Goal: Information Seeking & Learning: Learn about a topic

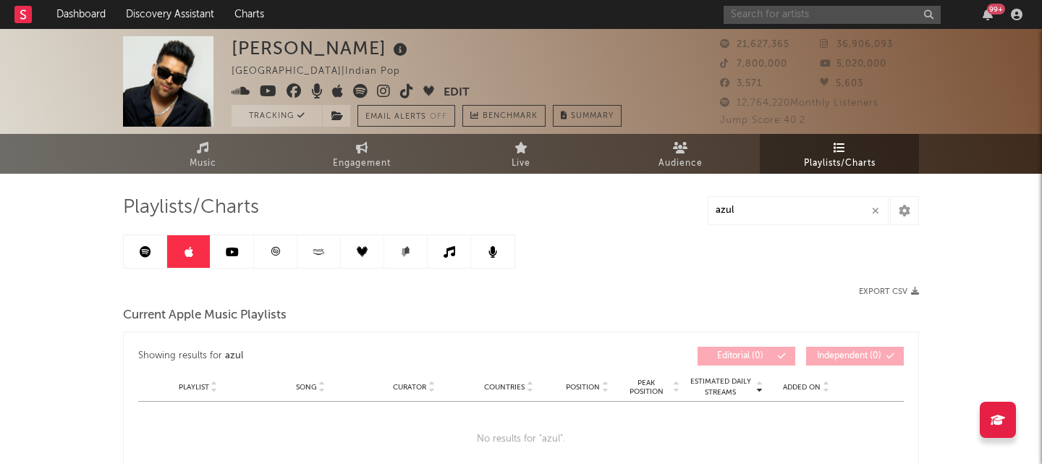
click at [779, 20] on input "text" at bounding box center [832, 15] width 217 height 18
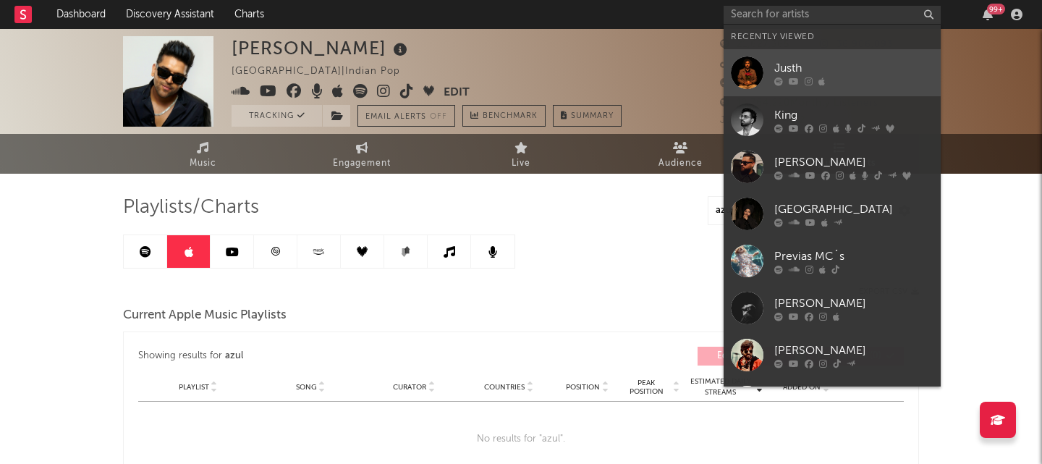
click at [796, 63] on div "Justh" at bounding box center [853, 67] width 159 height 17
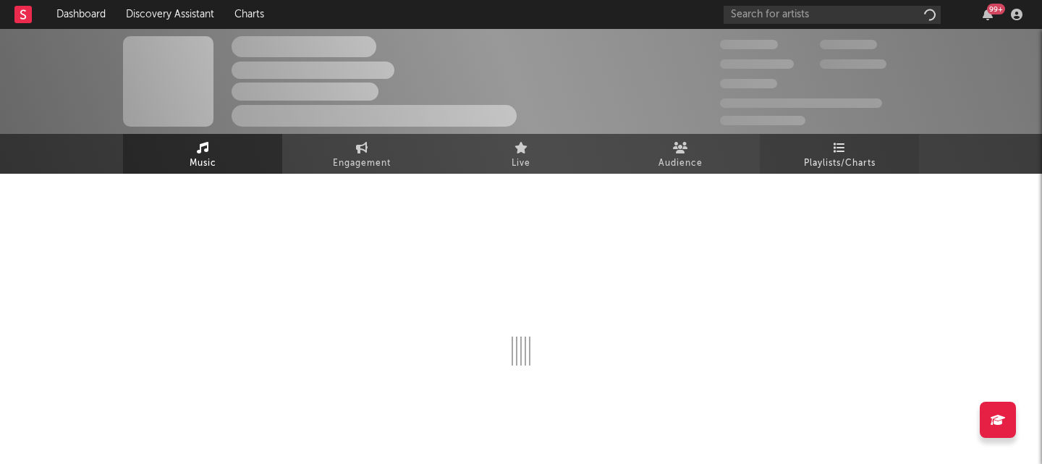
click at [844, 149] on icon at bounding box center [840, 148] width 12 height 12
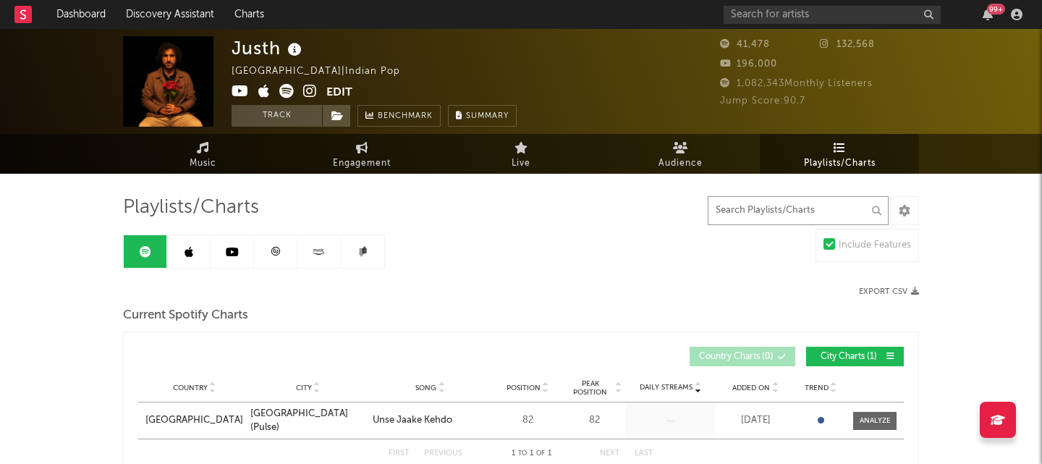
click at [781, 207] on input "text" at bounding box center [798, 210] width 181 height 29
type input "unse jaake kehdo"
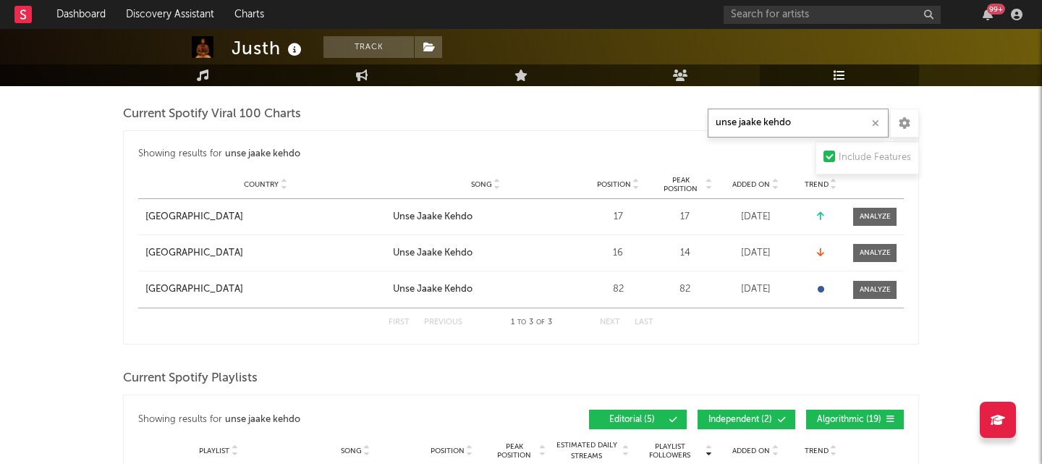
scroll to position [363, 0]
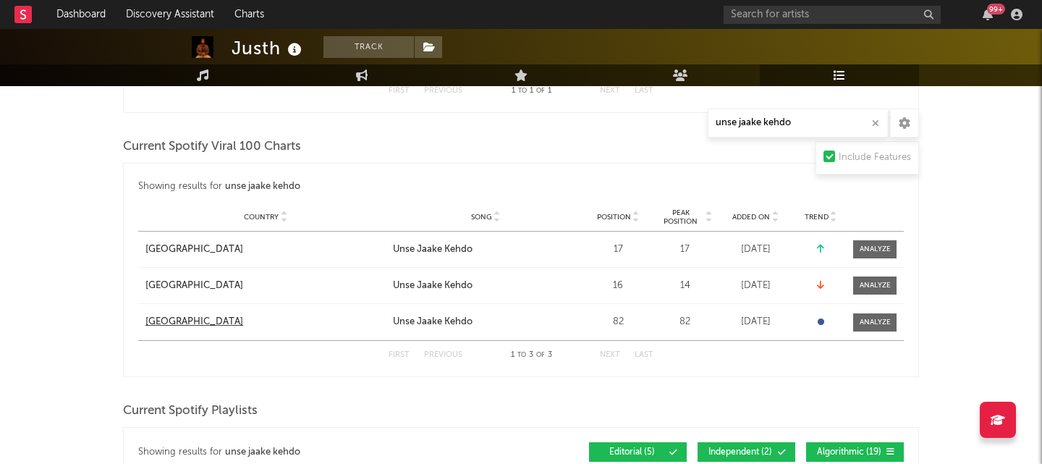
click at [186, 324] on div "[GEOGRAPHIC_DATA]" at bounding box center [194, 322] width 98 height 14
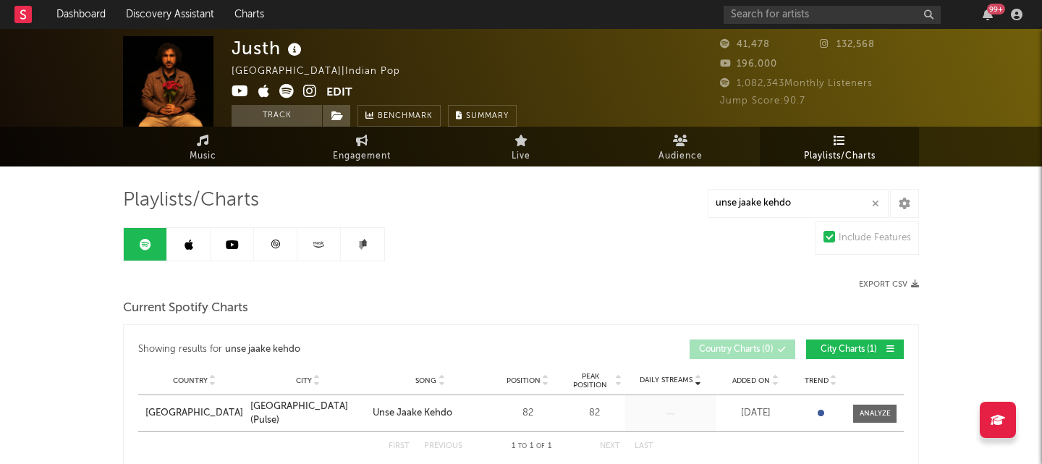
scroll to position [0, 0]
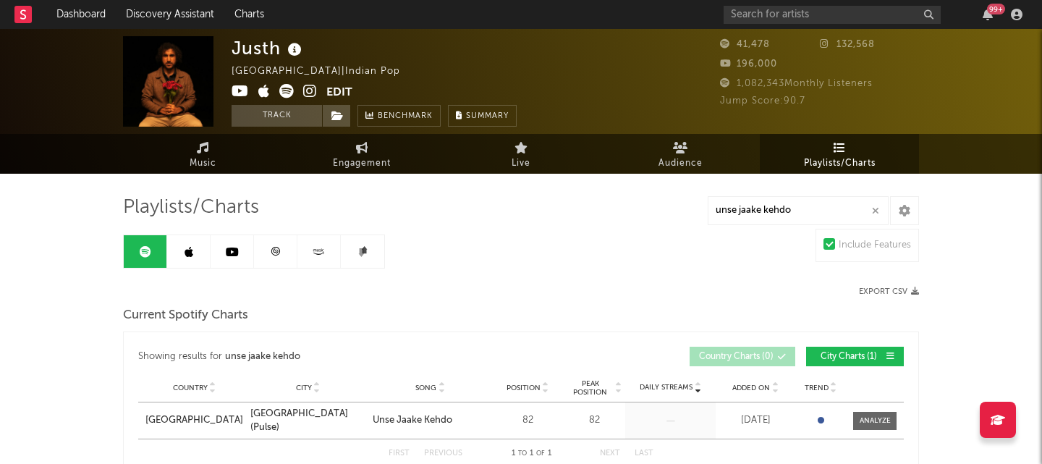
click at [238, 258] on link at bounding box center [232, 251] width 43 height 33
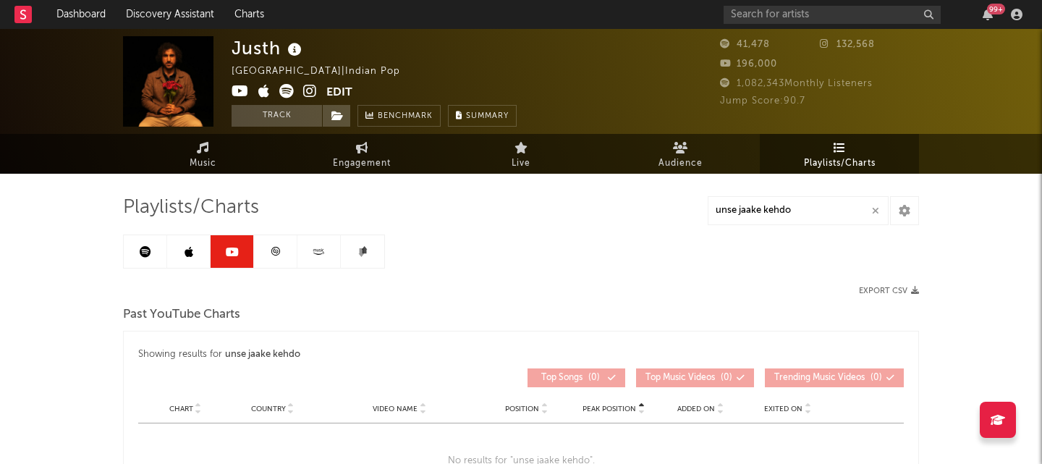
click at [257, 257] on link at bounding box center [275, 251] width 43 height 33
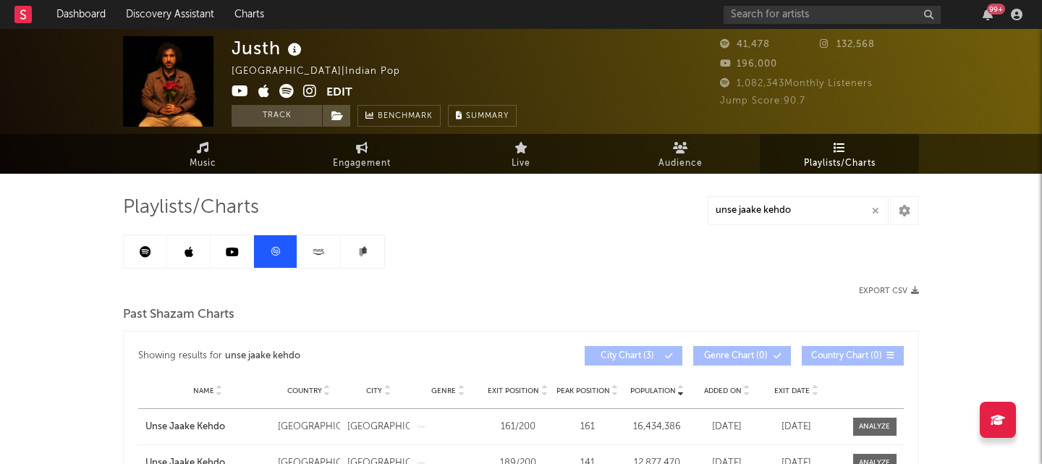
click at [288, 250] on link at bounding box center [275, 251] width 43 height 33
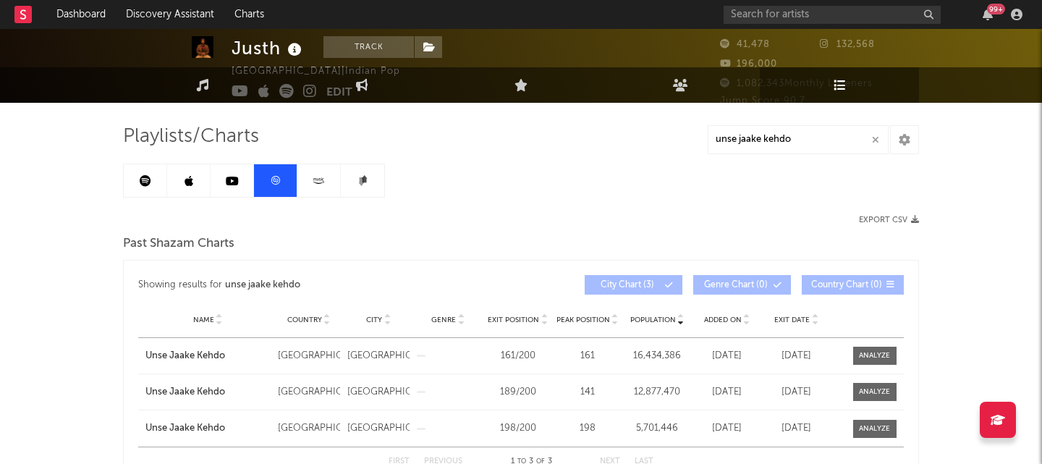
scroll to position [121, 0]
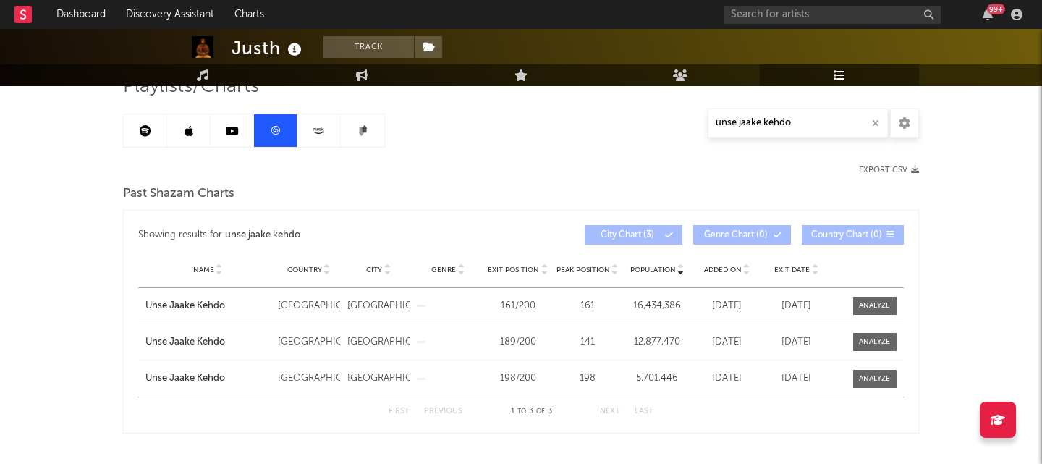
click at [185, 137] on link at bounding box center [188, 130] width 43 height 33
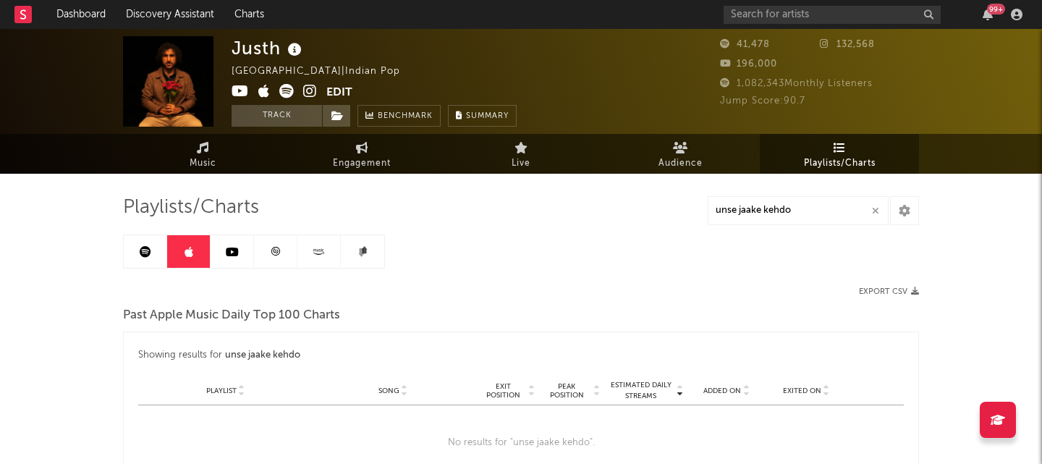
click at [156, 258] on link at bounding box center [145, 251] width 43 height 33
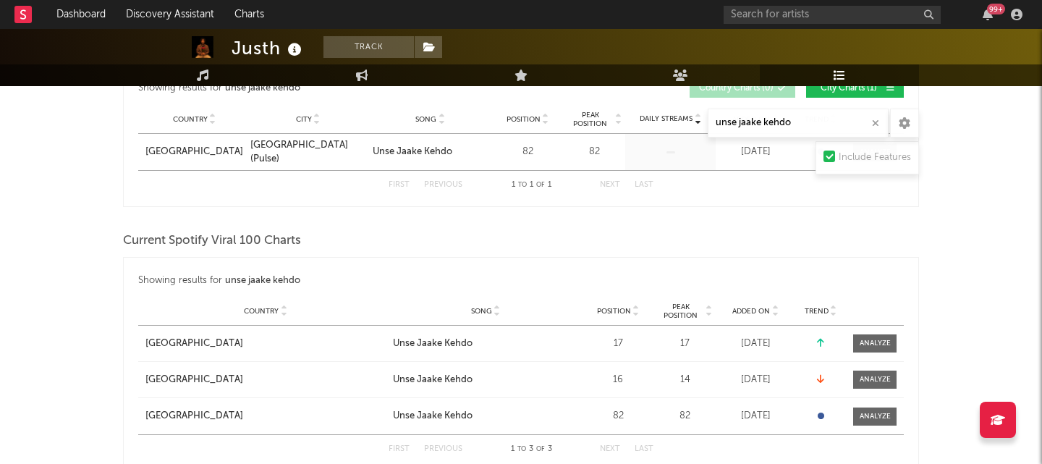
scroll to position [106, 0]
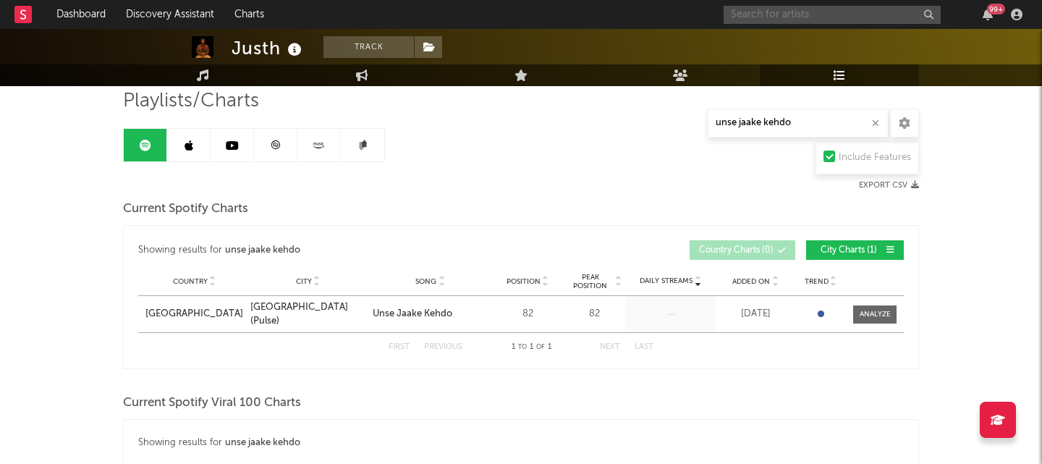
click at [799, 20] on input "text" at bounding box center [832, 15] width 217 height 18
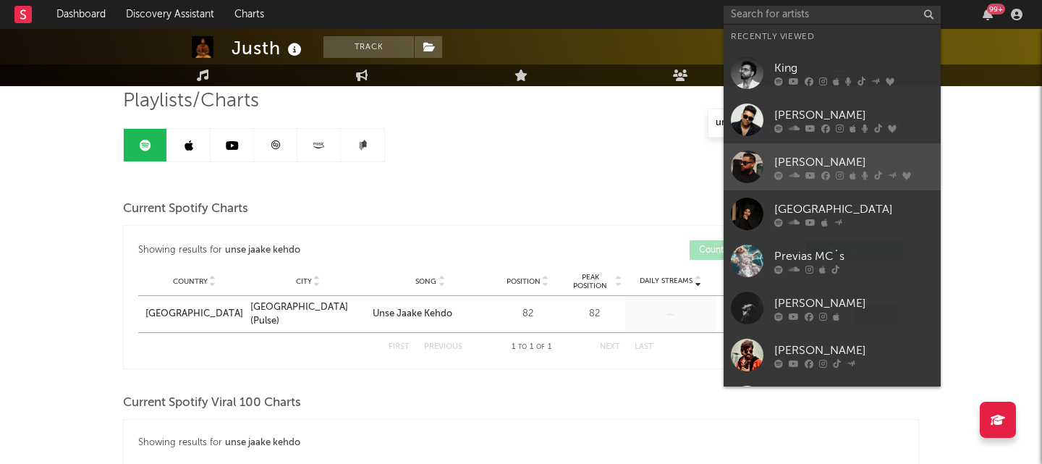
click at [810, 157] on div "[PERSON_NAME]" at bounding box center [853, 161] width 159 height 17
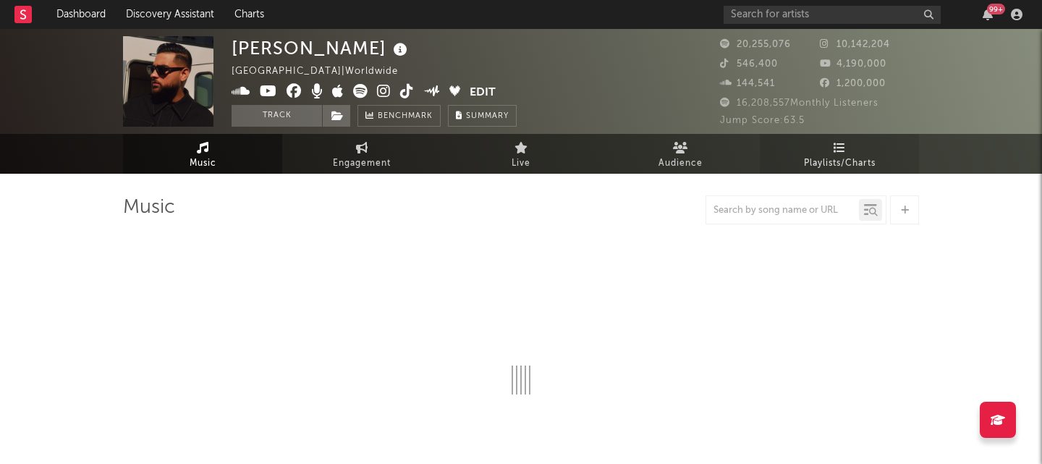
click at [855, 144] on link "Playlists/Charts" at bounding box center [839, 154] width 159 height 40
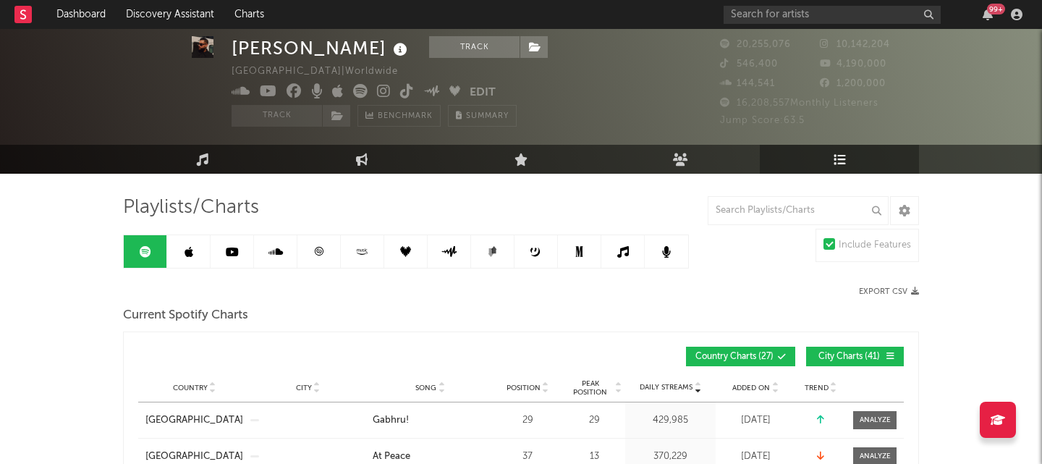
scroll to position [35, 0]
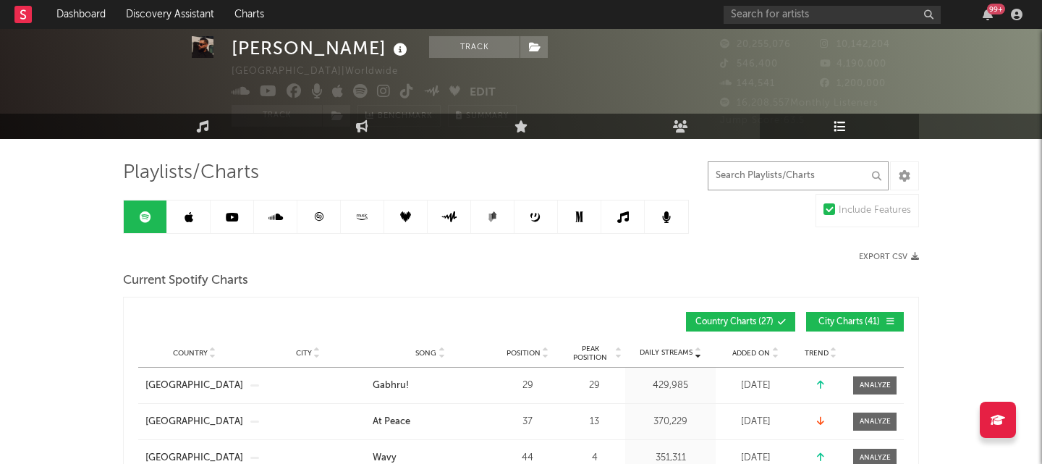
click at [742, 179] on input "text" at bounding box center [798, 175] width 181 height 29
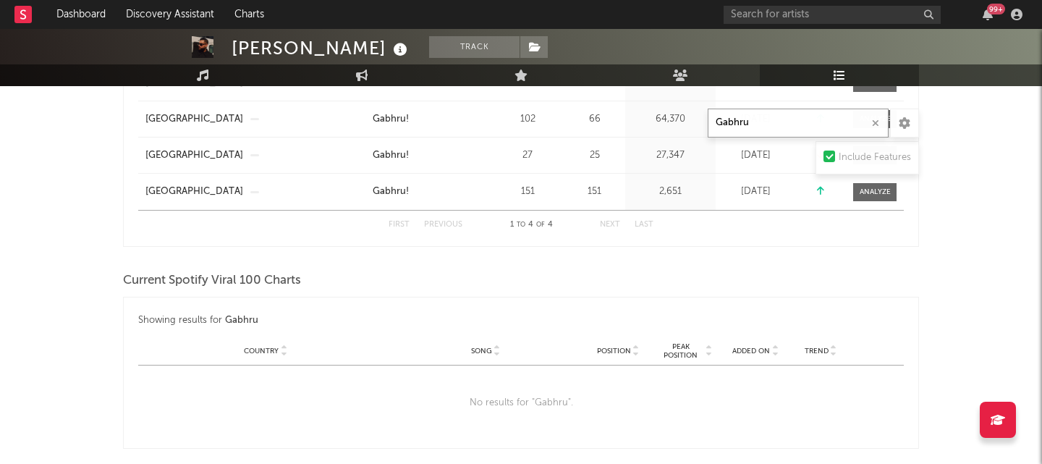
scroll to position [0, 0]
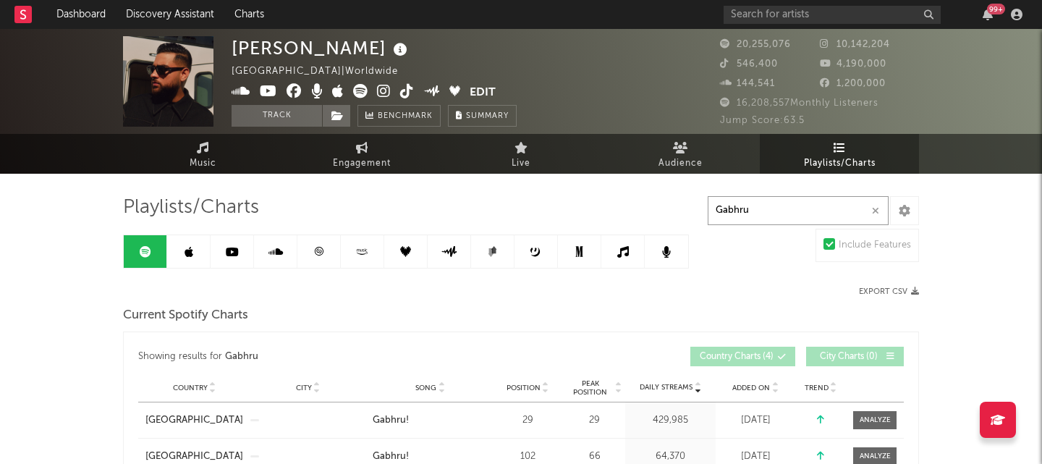
type input "Gabhru"
click at [234, 258] on link at bounding box center [232, 251] width 43 height 33
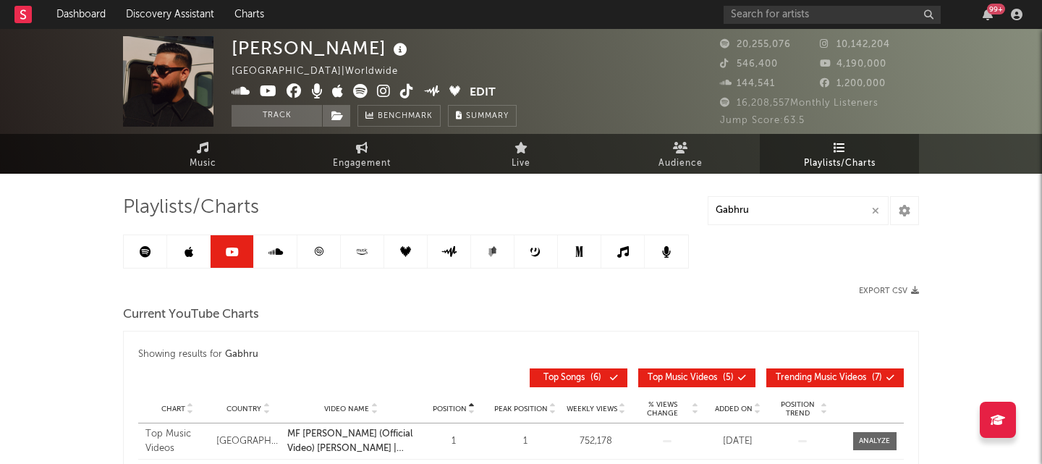
click at [222, 253] on link at bounding box center [232, 251] width 43 height 33
click at [332, 251] on link at bounding box center [318, 251] width 43 height 33
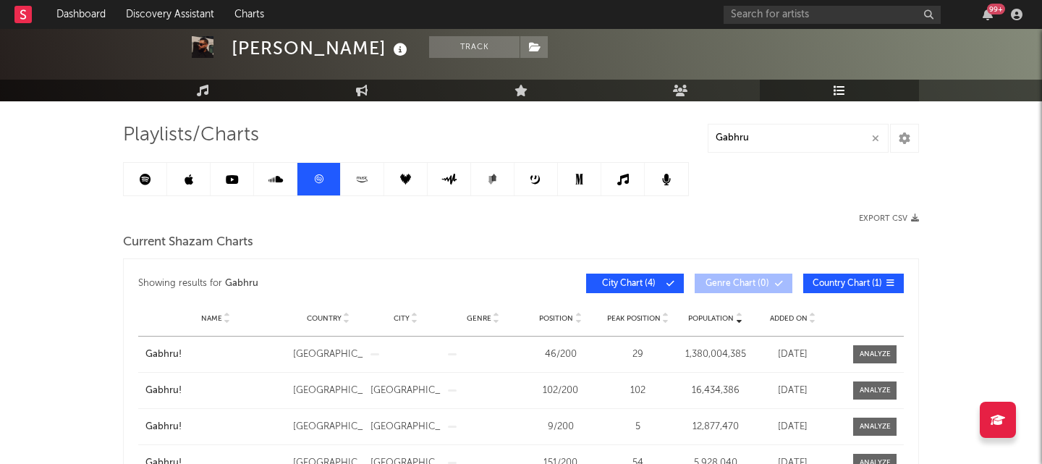
scroll to position [62, 0]
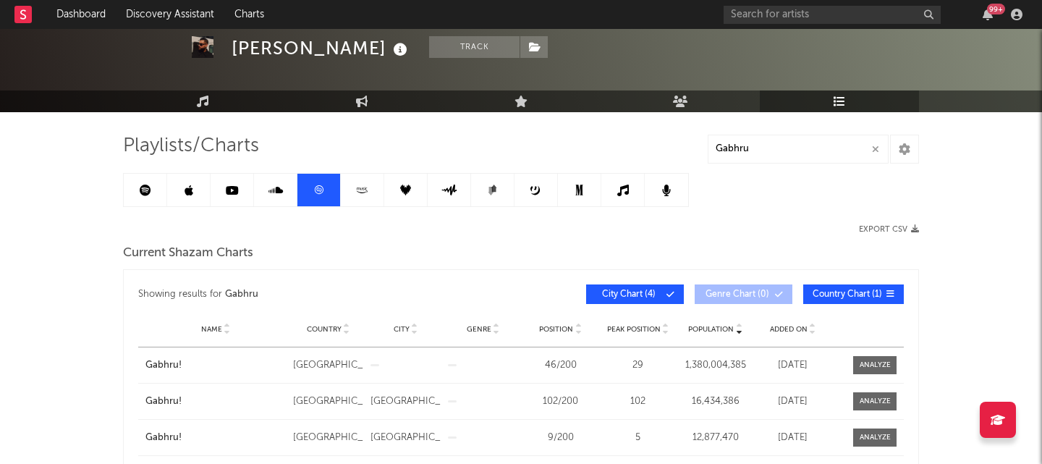
click at [228, 196] on link at bounding box center [232, 190] width 43 height 33
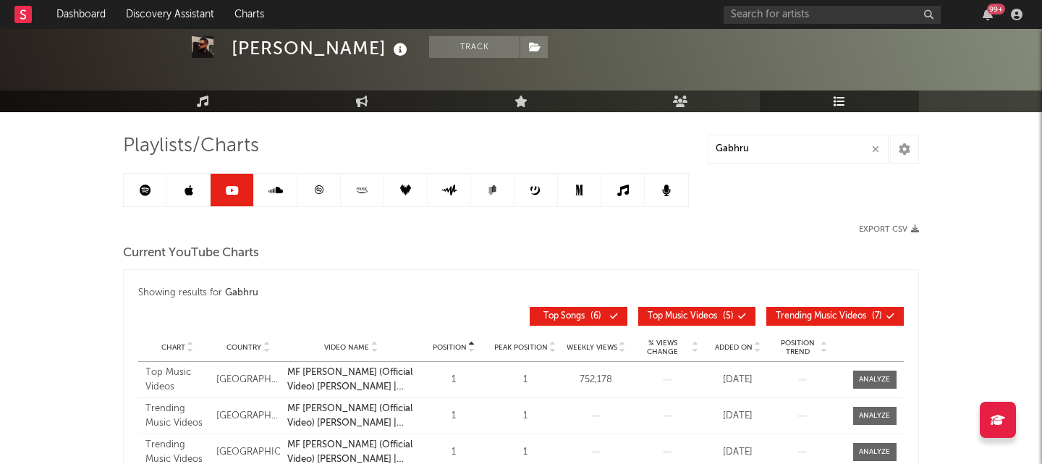
click at [269, 195] on icon at bounding box center [275, 191] width 14 height 12
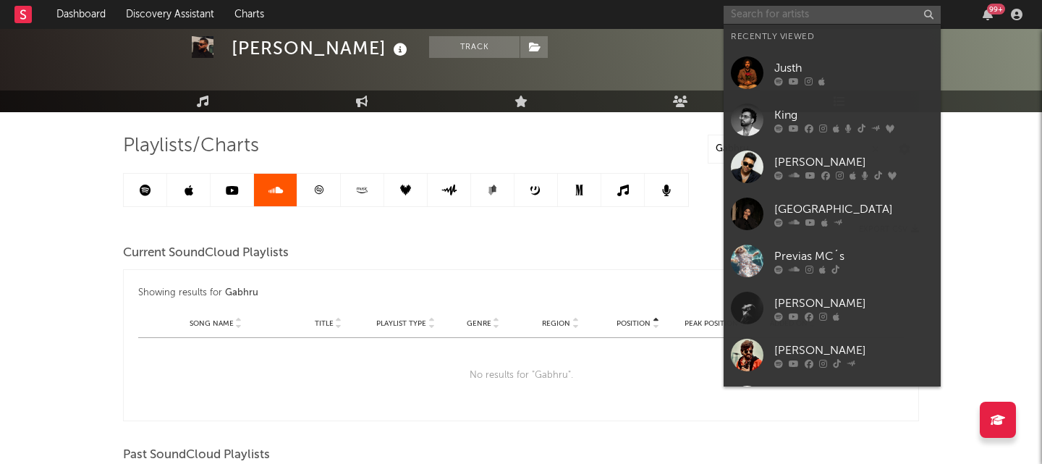
click at [811, 17] on input "text" at bounding box center [832, 15] width 217 height 18
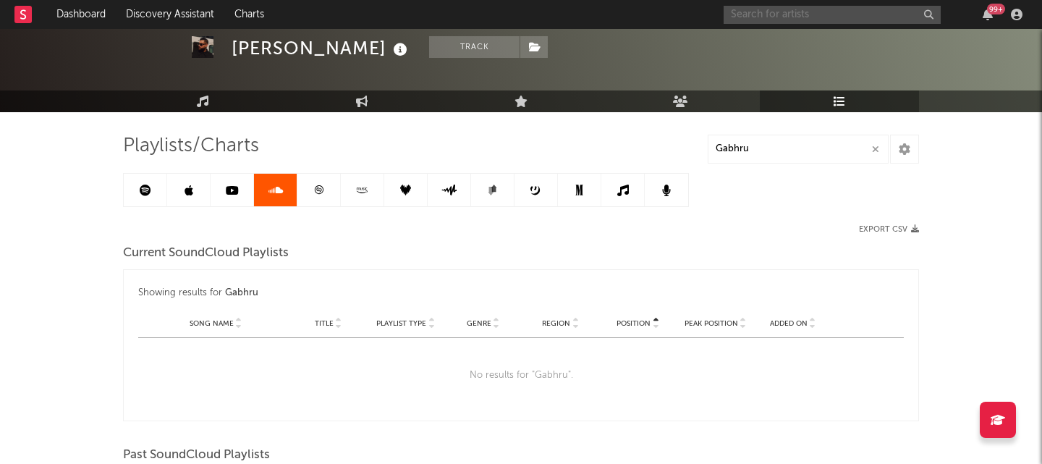
click at [820, 20] on input "text" at bounding box center [832, 15] width 217 height 18
click at [88, 14] on link "Dashboard" at bounding box center [80, 14] width 69 height 29
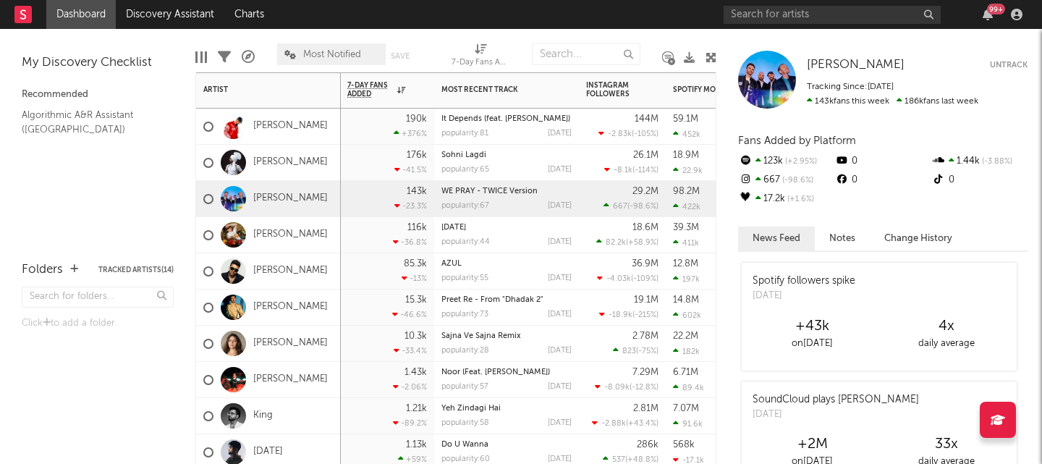
click at [340, 98] on div "Artist Notifications [PERSON_NAME] [PERSON_NAME] [PERSON_NAME] [PERSON_NAME] [P…" at bounding box center [268, 365] width 145 height 586
